Goal: Transaction & Acquisition: Purchase product/service

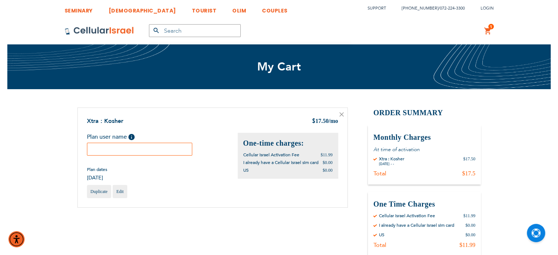
click at [158, 151] on input "text" at bounding box center [140, 149] width 106 height 13
click at [142, 148] on input "[PERSON_NAME]" at bounding box center [140, 149] width 106 height 13
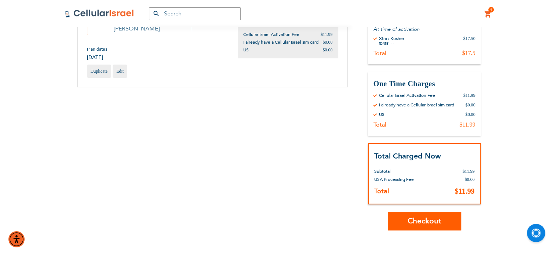
scroll to position [121, 0]
type input "[PERSON_NAME]"
click at [429, 220] on span "Checkout" at bounding box center [424, 220] width 34 height 11
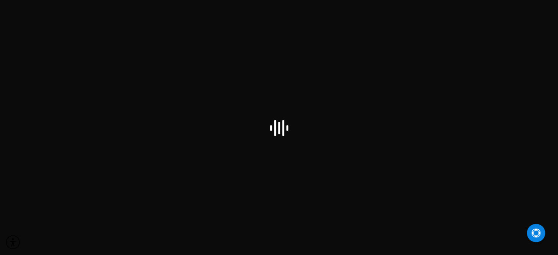
select select "US"
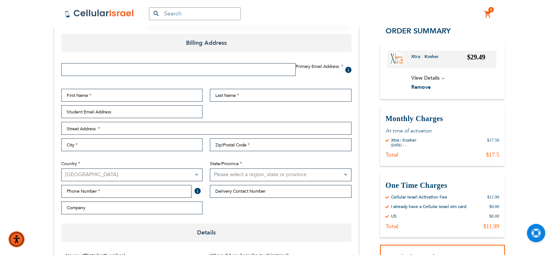
scroll to position [98, 0]
click at [321, 214] on fieldset "First Name Last Name Student Email Address Street Address Street Address: Line …" at bounding box center [206, 152] width 297 height 129
click at [150, 67] on input "Email Address" at bounding box center [178, 68] width 234 height 13
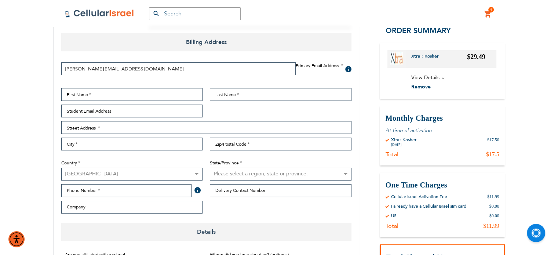
type input "abe@returnsrecovery.com"
click at [141, 94] on input "First Name" at bounding box center [132, 94] width 142 height 13
type input "Avraham"
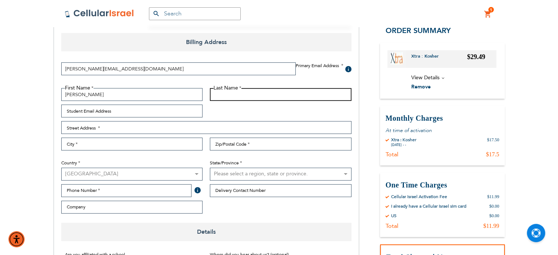
click at [281, 92] on input "Last Name" at bounding box center [281, 94] width 142 height 13
paste input "Josowitz"
type input "Josowitz"
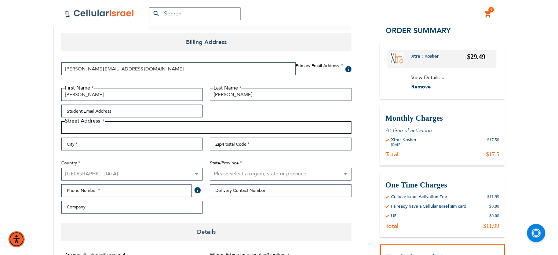
click at [167, 129] on input "Street Address: Line 1" at bounding box center [206, 127] width 290 height 13
type input "1217 E 32nd"
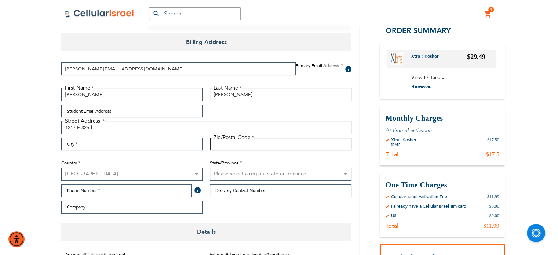
click at [220, 145] on input "Zip/Postal Code" at bounding box center [281, 144] width 142 height 13
type input "11210"
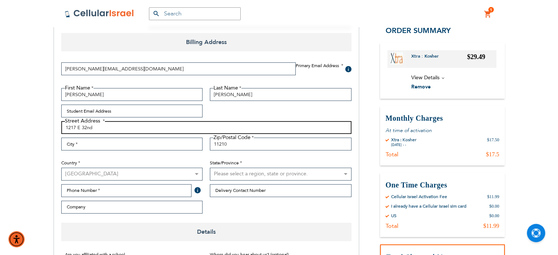
click at [138, 125] on input "1217 E 32nd" at bounding box center [206, 127] width 290 height 13
type input "1217 E 32nd St"
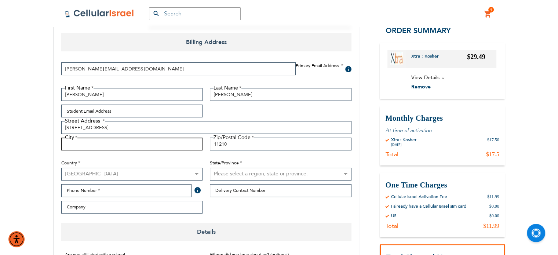
click at [127, 149] on input "City" at bounding box center [132, 144] width 142 height 13
type input "Brooklyn"
click at [248, 176] on select "Please select a region, state or province. Alabama Alaska American Samoa Arizon…" at bounding box center [281, 174] width 142 height 13
select select "43"
click at [210, 168] on select "Please select a region, state or province. Alabama Alaska American Samoa Arizon…" at bounding box center [281, 174] width 142 height 13
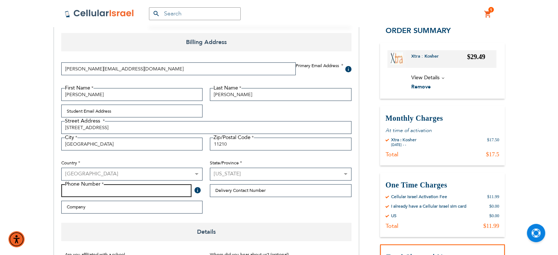
click at [123, 192] on input "Phone Number" at bounding box center [126, 190] width 131 height 13
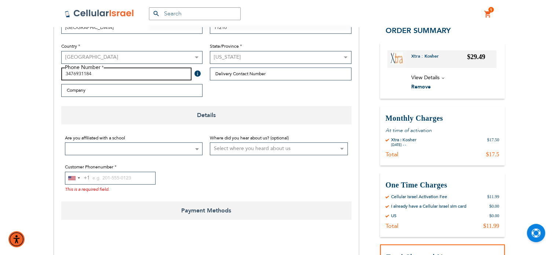
scroll to position [216, 0]
type input "3476931184"
click at [188, 146] on span at bounding box center [134, 148] width 138 height 13
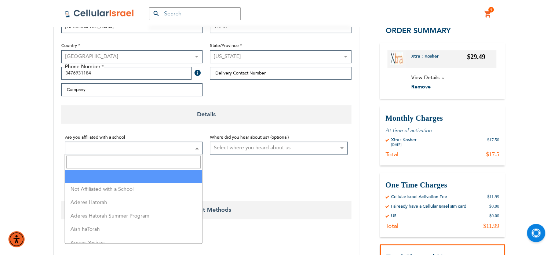
click at [180, 158] on input "Search" at bounding box center [133, 162] width 134 height 13
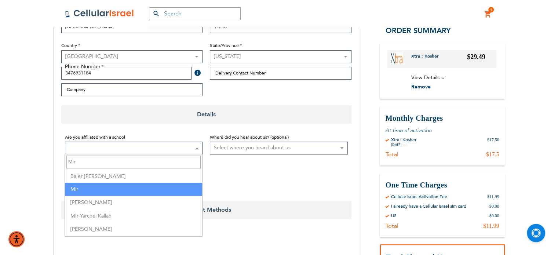
type input "Mir"
select select "114"
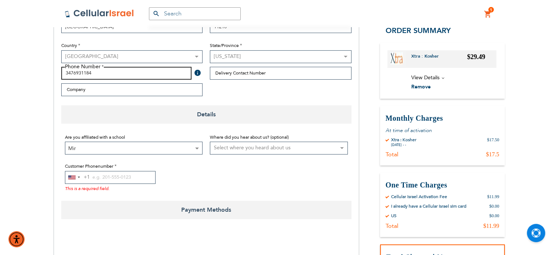
click at [84, 76] on input "3476931184" at bounding box center [126, 73] width 131 height 13
click at [110, 174] on input "Customer Phonenumber" at bounding box center [110, 177] width 91 height 13
paste input "3476931184"
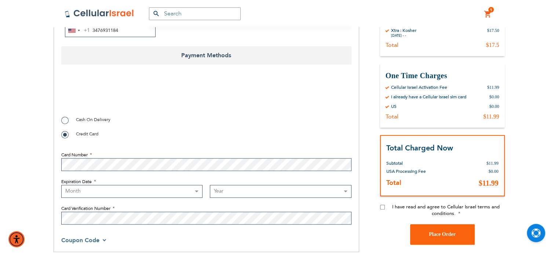
scroll to position [371, 0]
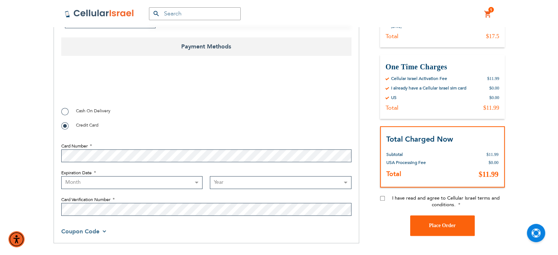
type input "3476931184"
click at [134, 183] on select "Month 01 - January 02 - February 03 - March 04 - April 05 - May 06 - June 07 - …" at bounding box center [132, 182] width 142 height 13
select select "12"
click at [61, 176] on select "Month 01 - January 02 - February 03 - March 04 - April 05 - May 06 - June 07 - …" at bounding box center [132, 182] width 142 height 13
click at [226, 183] on select "Year 2025 2026 2027 2028 2029 2030 2031 2032 2033 2034 2035 2036 2037 2038 2039…" at bounding box center [281, 182] width 142 height 13
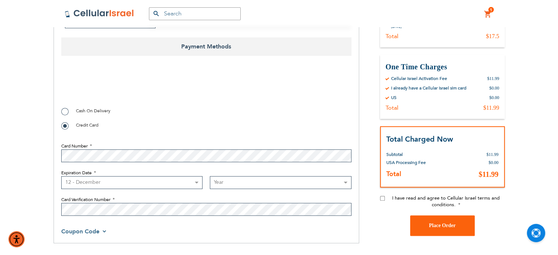
select select "2028"
click at [210, 176] on select "Year 2025 2026 2027 2028 2029 2030 2031 2032 2033 2034 2035 2036 2037 2038 2039…" at bounding box center [281, 182] width 142 height 13
checkbox input "true"
click at [382, 198] on input "I have read and agree to Cellular Israel terms and conditions." at bounding box center [382, 198] width 5 height 5
checkbox input "true"
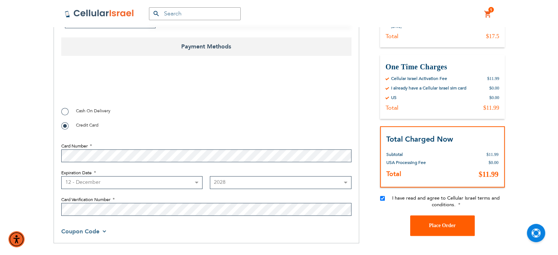
click at [453, 227] on span "Place Order" at bounding box center [442, 226] width 27 height 6
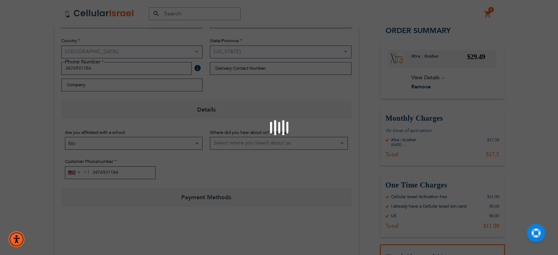
scroll to position [119, 0]
